Goal: Find contact information: Find contact information

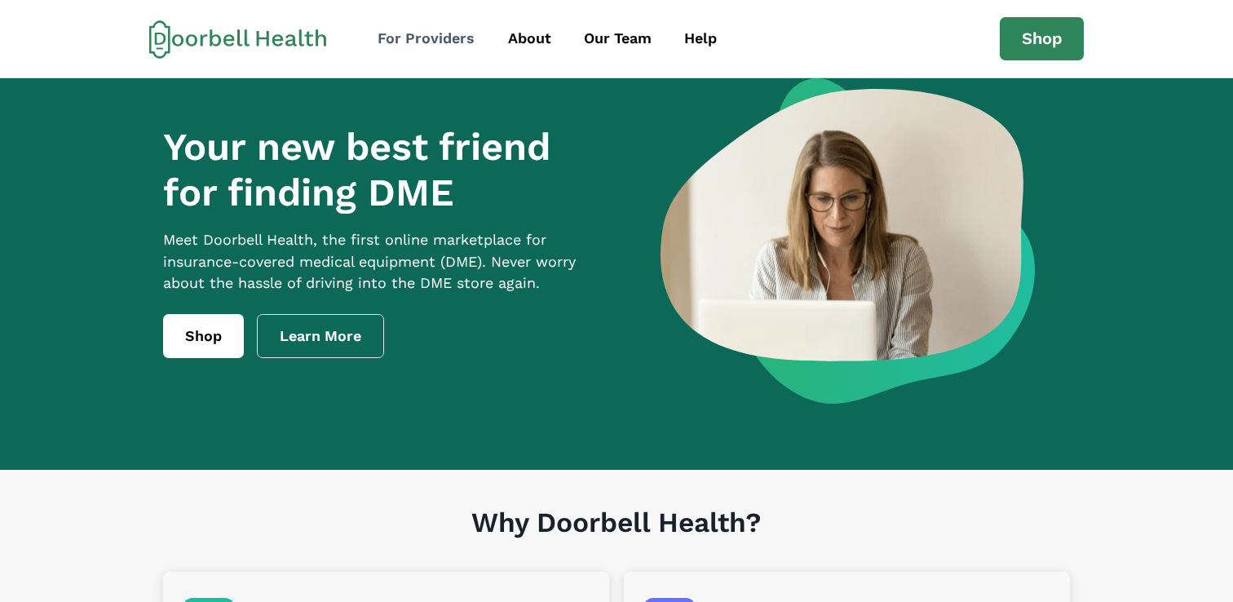
click at [397, 48] on div "For Providers" at bounding box center [426, 39] width 97 height 22
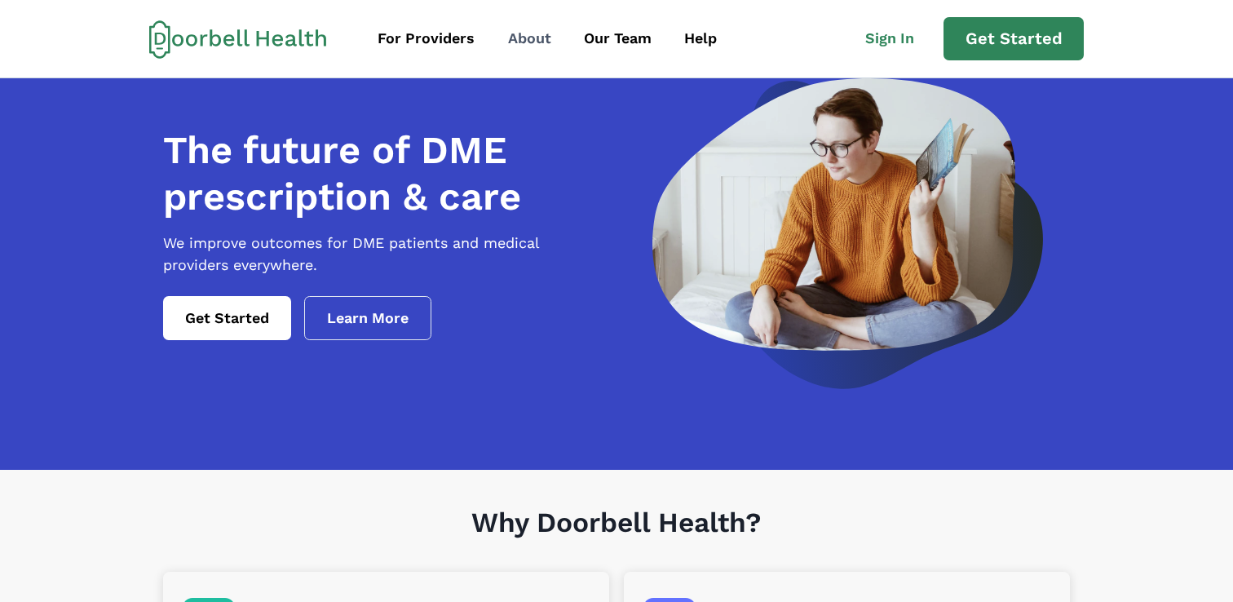
click at [508, 39] on div "About" at bounding box center [529, 39] width 43 height 22
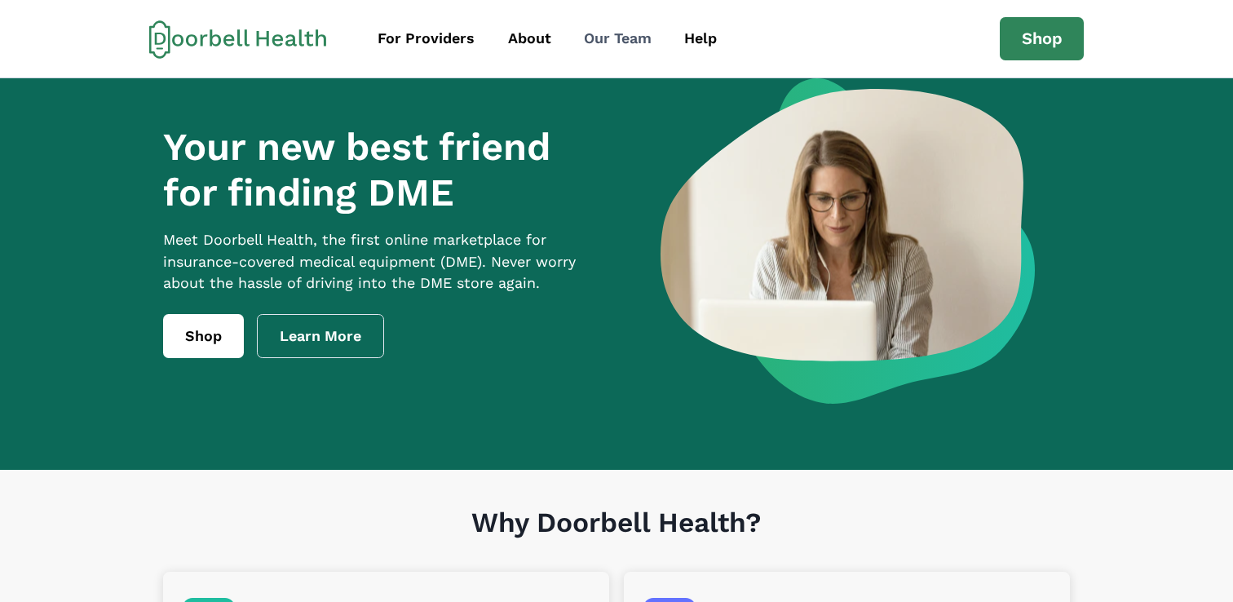
click at [616, 50] on link "Our Team" at bounding box center [617, 38] width 97 height 37
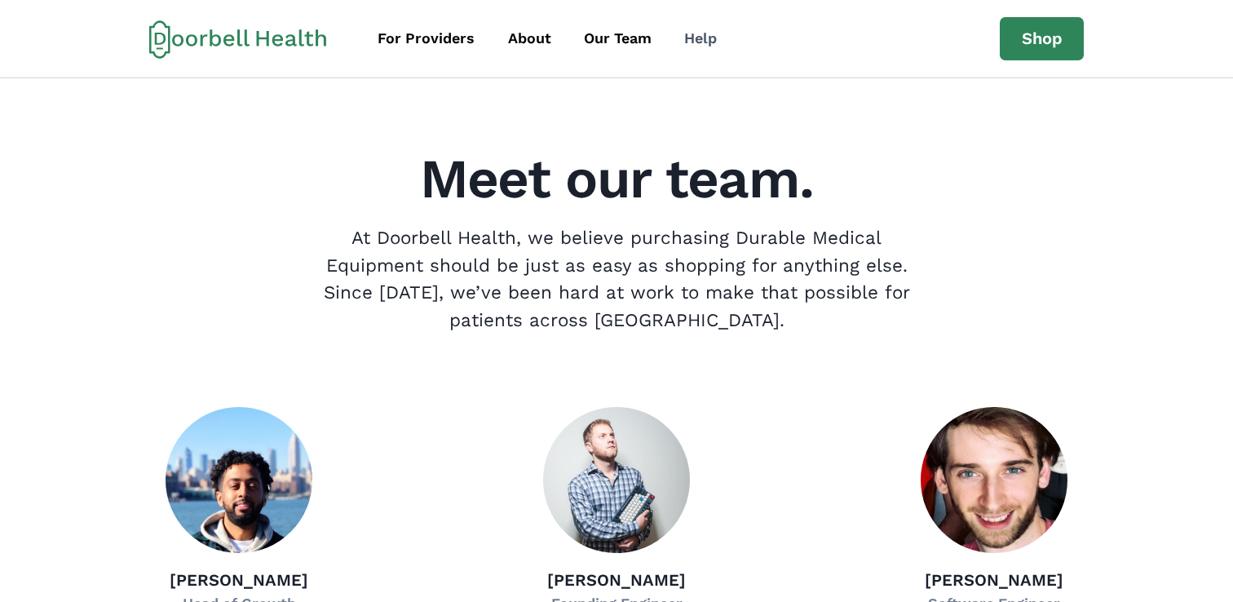
click at [708, 47] on div "Help" at bounding box center [700, 39] width 33 height 22
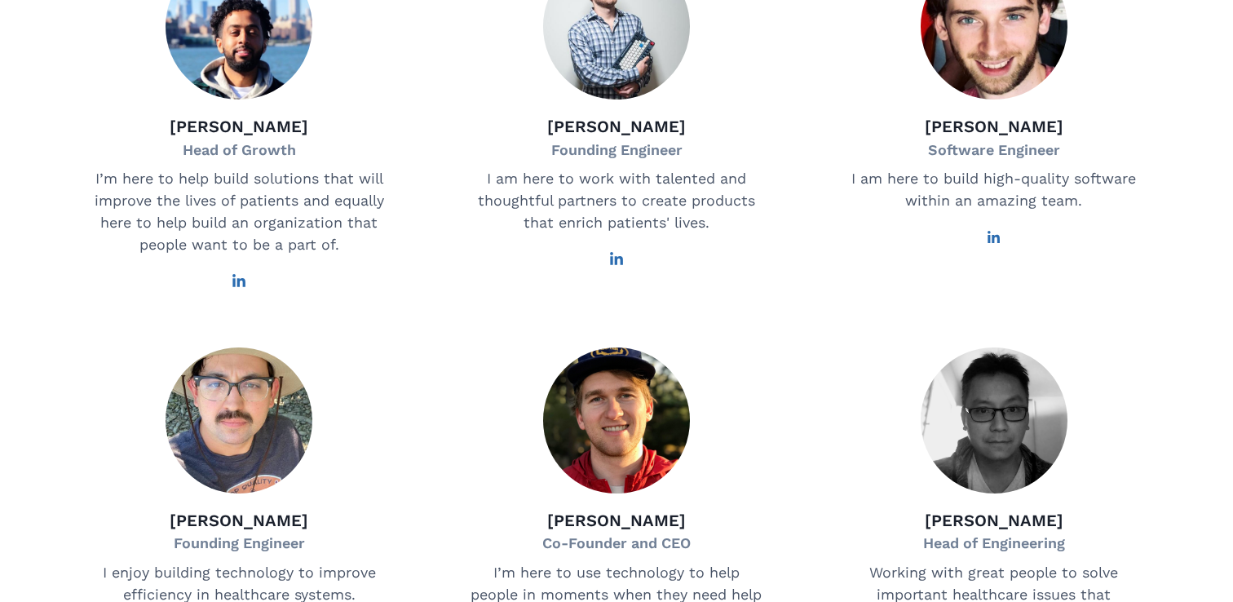
scroll to position [466, 0]
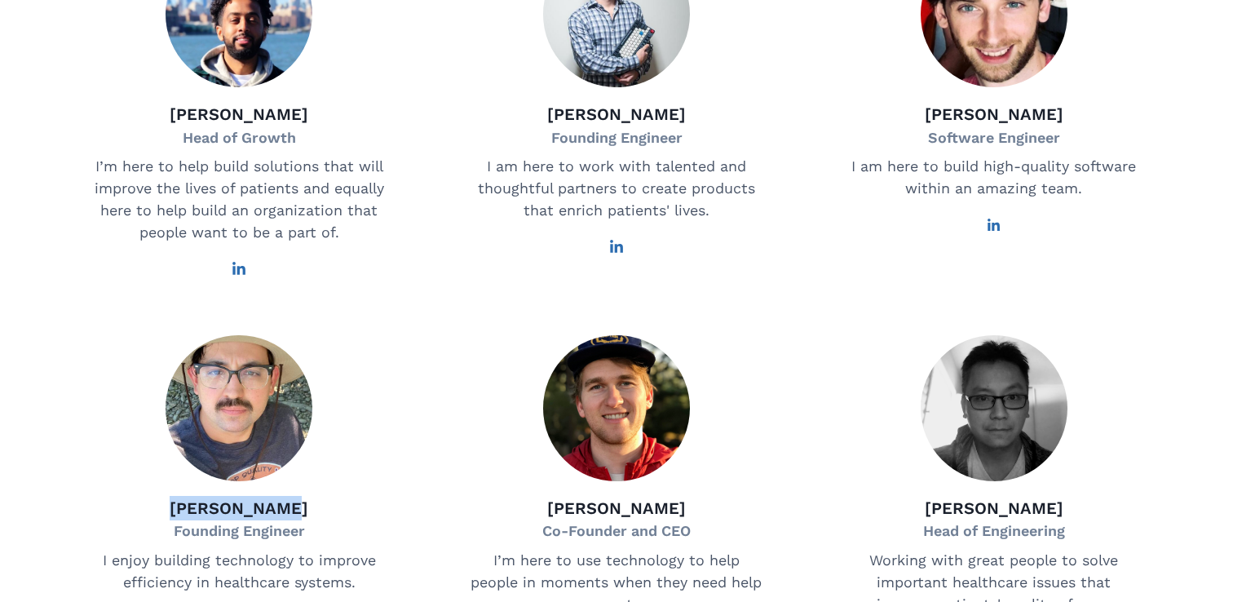
drag, startPoint x: 187, startPoint y: 528, endPoint x: 312, endPoint y: 528, distance: 124.8
click at [312, 528] on div "[PERSON_NAME] Founding Engineer I enjoy building technology to improve efficien…" at bounding box center [239, 491] width 356 height 313
copy p "[PERSON_NAME]"
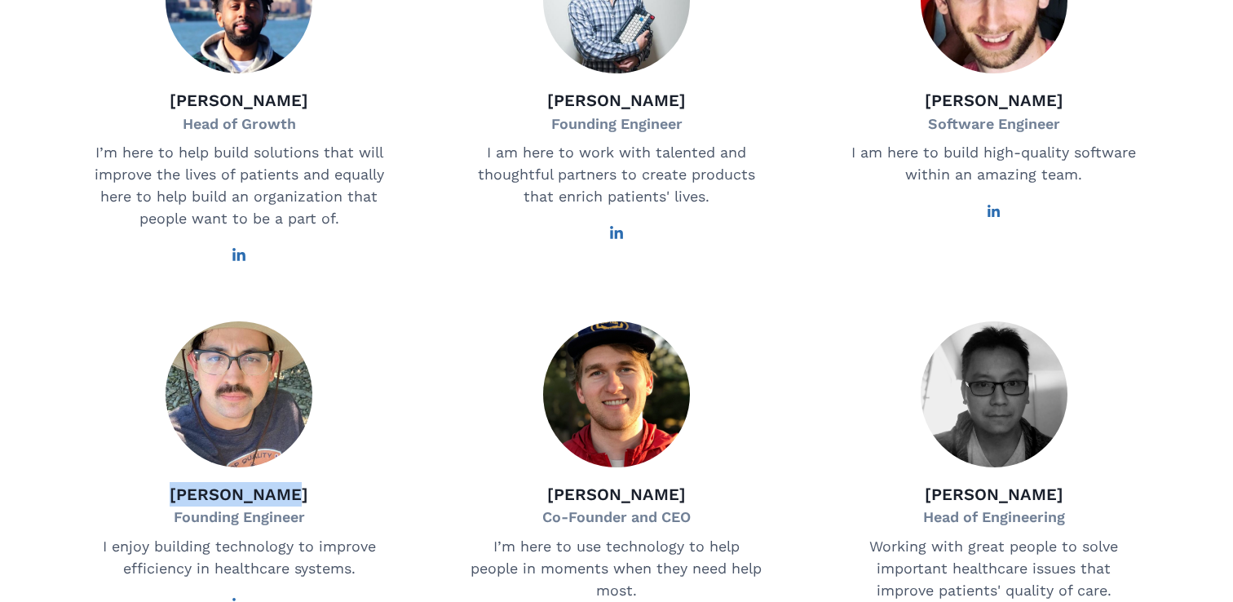
scroll to position [484, 0]
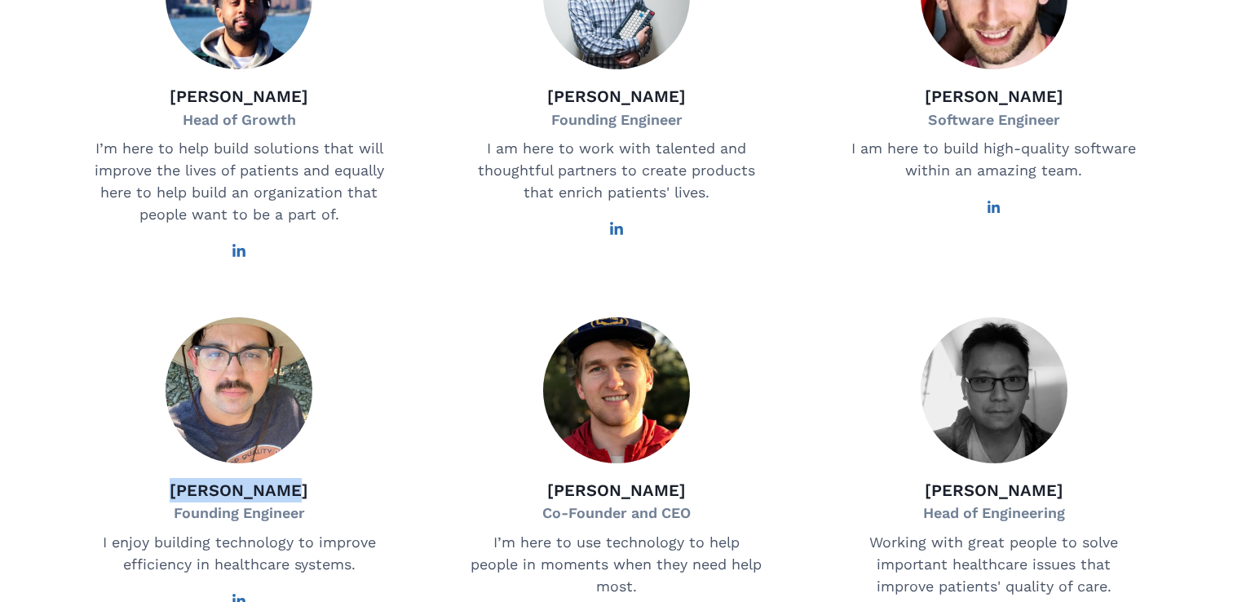
click at [239, 259] on icon at bounding box center [239, 251] width 15 height 15
